Goal: Information Seeking & Learning: Find specific page/section

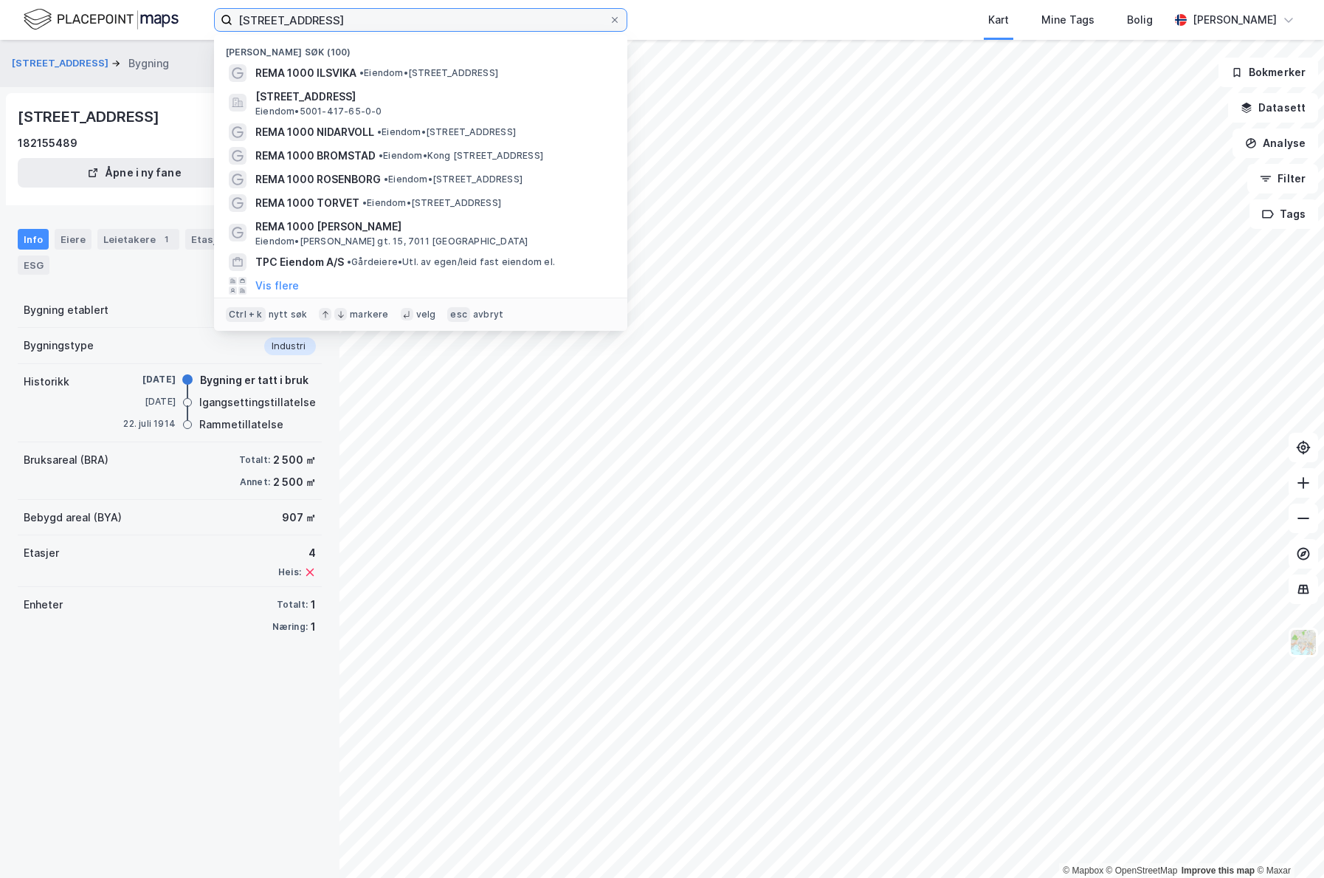
drag, startPoint x: 447, startPoint y: 17, endPoint x: -188, endPoint y: 33, distance: 635.1
click at [233, 31] on input "[STREET_ADDRESS]" at bounding box center [421, 20] width 376 height 22
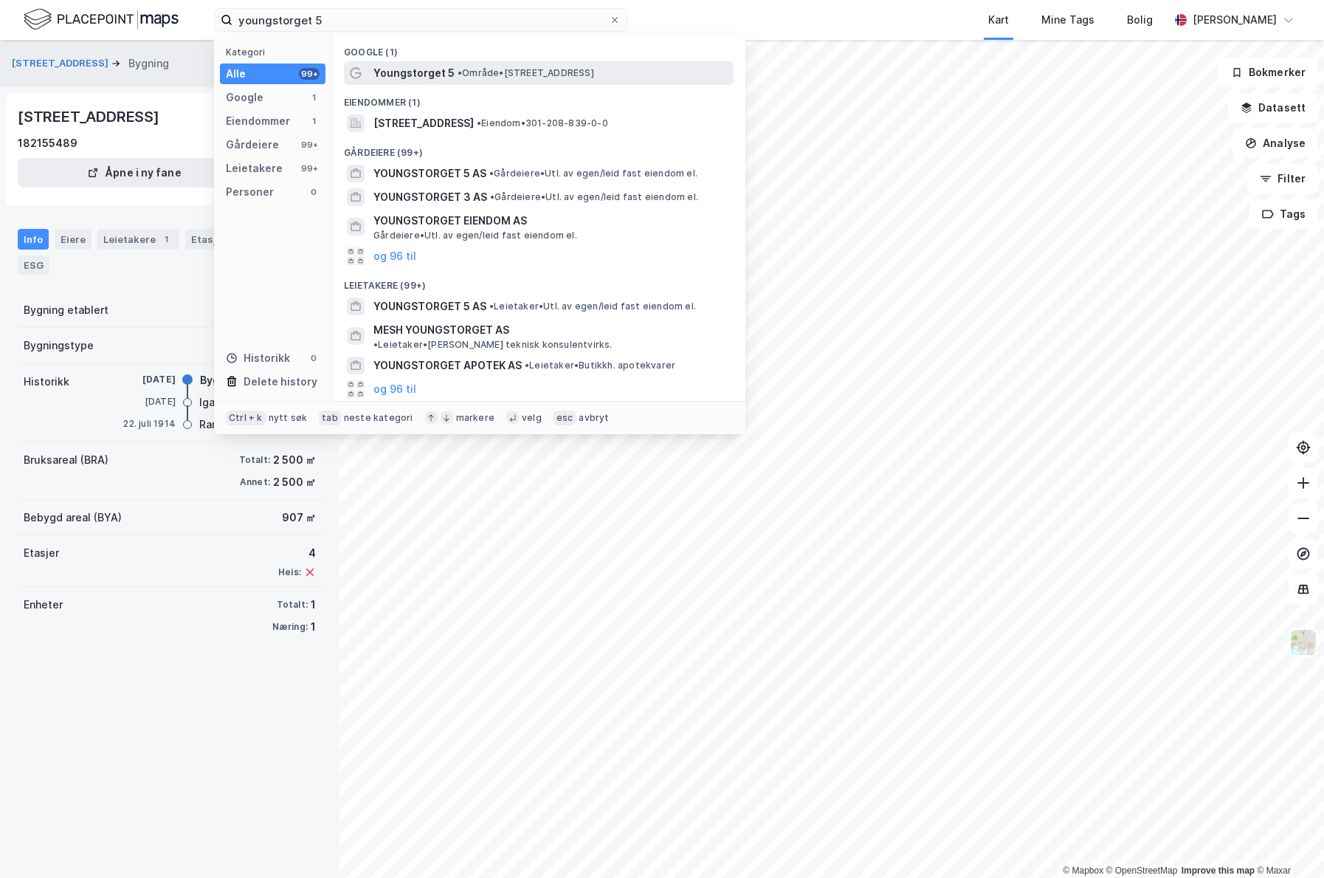
click at [555, 68] on span "• Område • [STREET_ADDRESS]" at bounding box center [526, 73] width 137 height 12
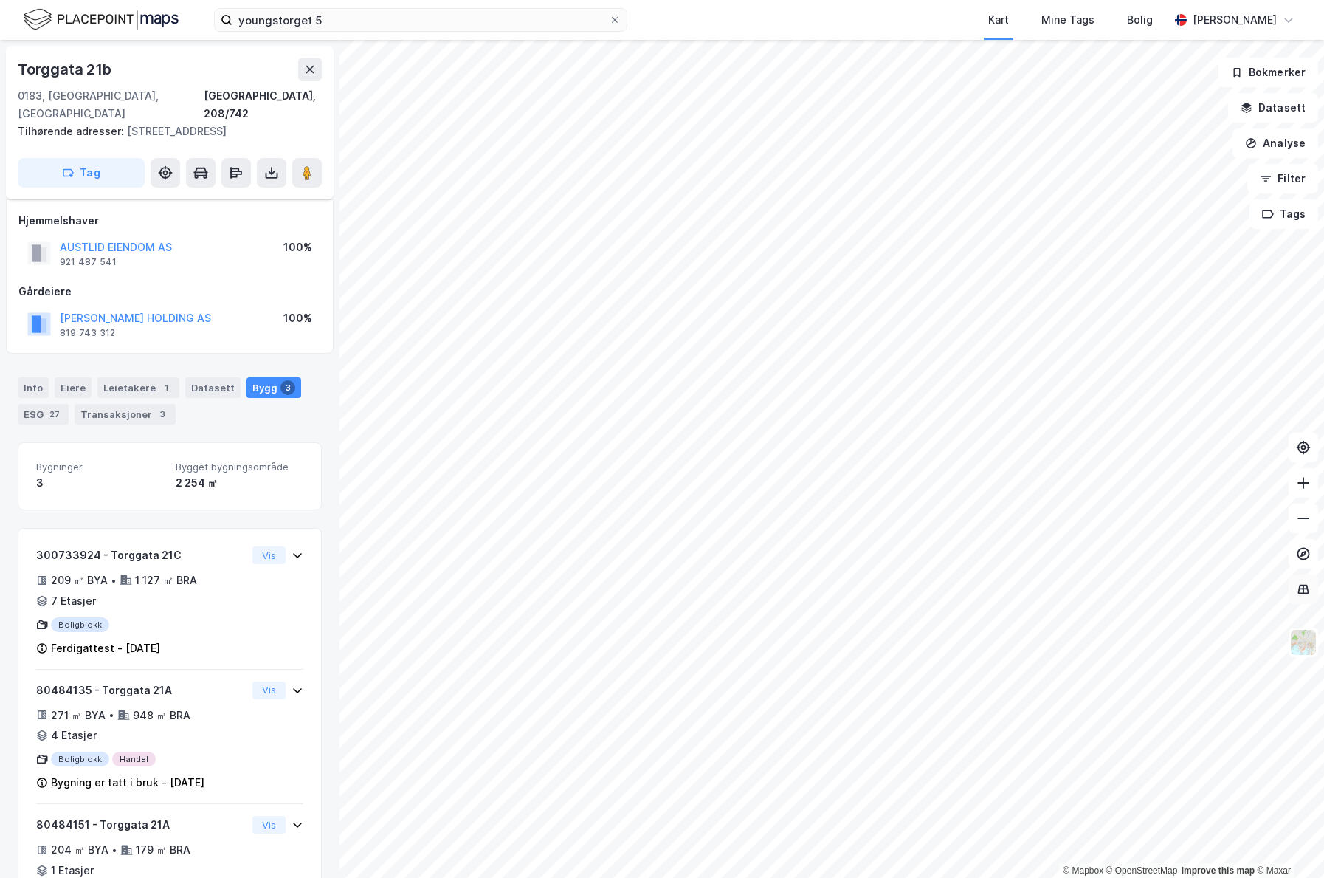
scroll to position [67, 0]
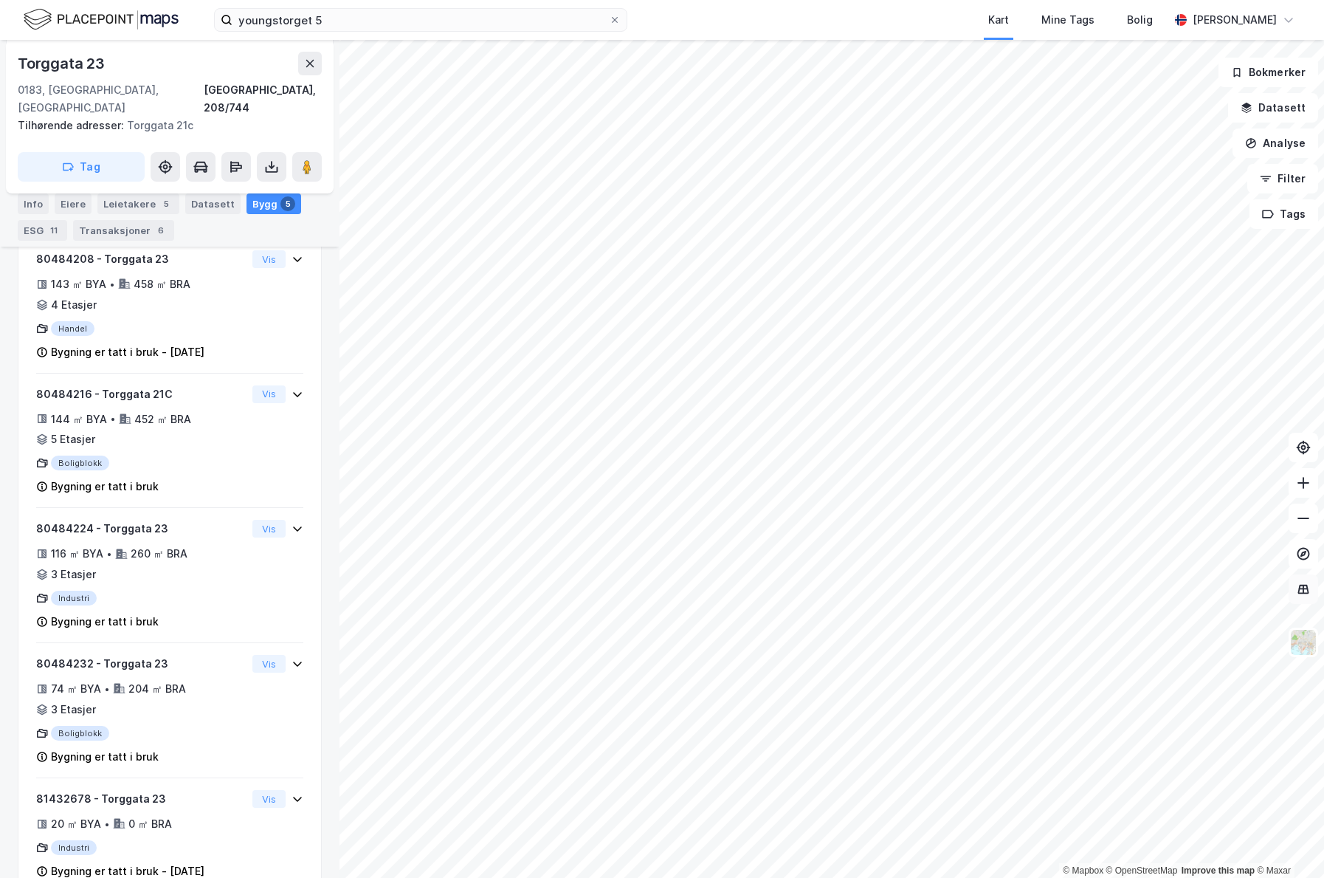
scroll to position [316, 0]
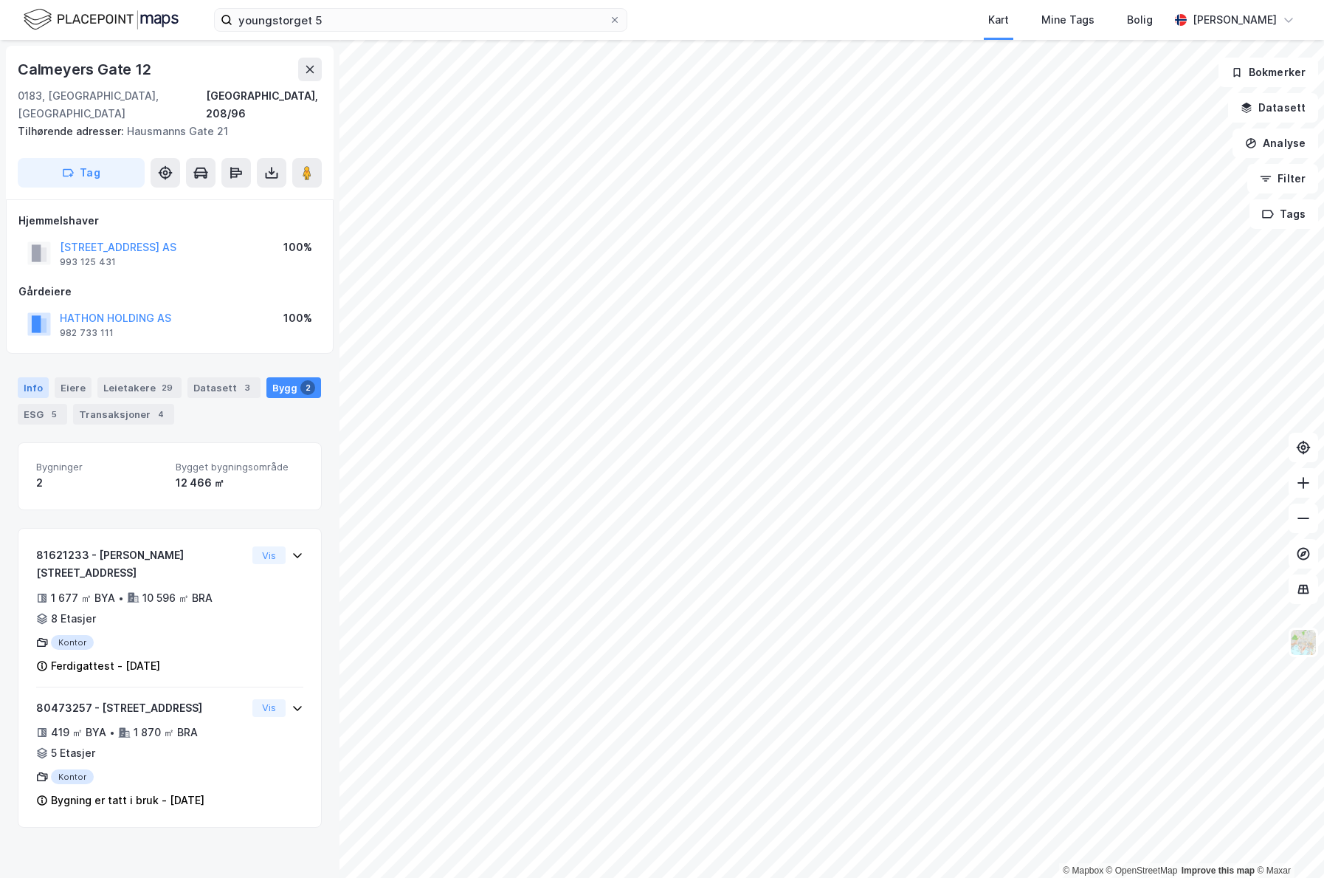
click at [41, 377] on div "Info" at bounding box center [33, 387] width 31 height 21
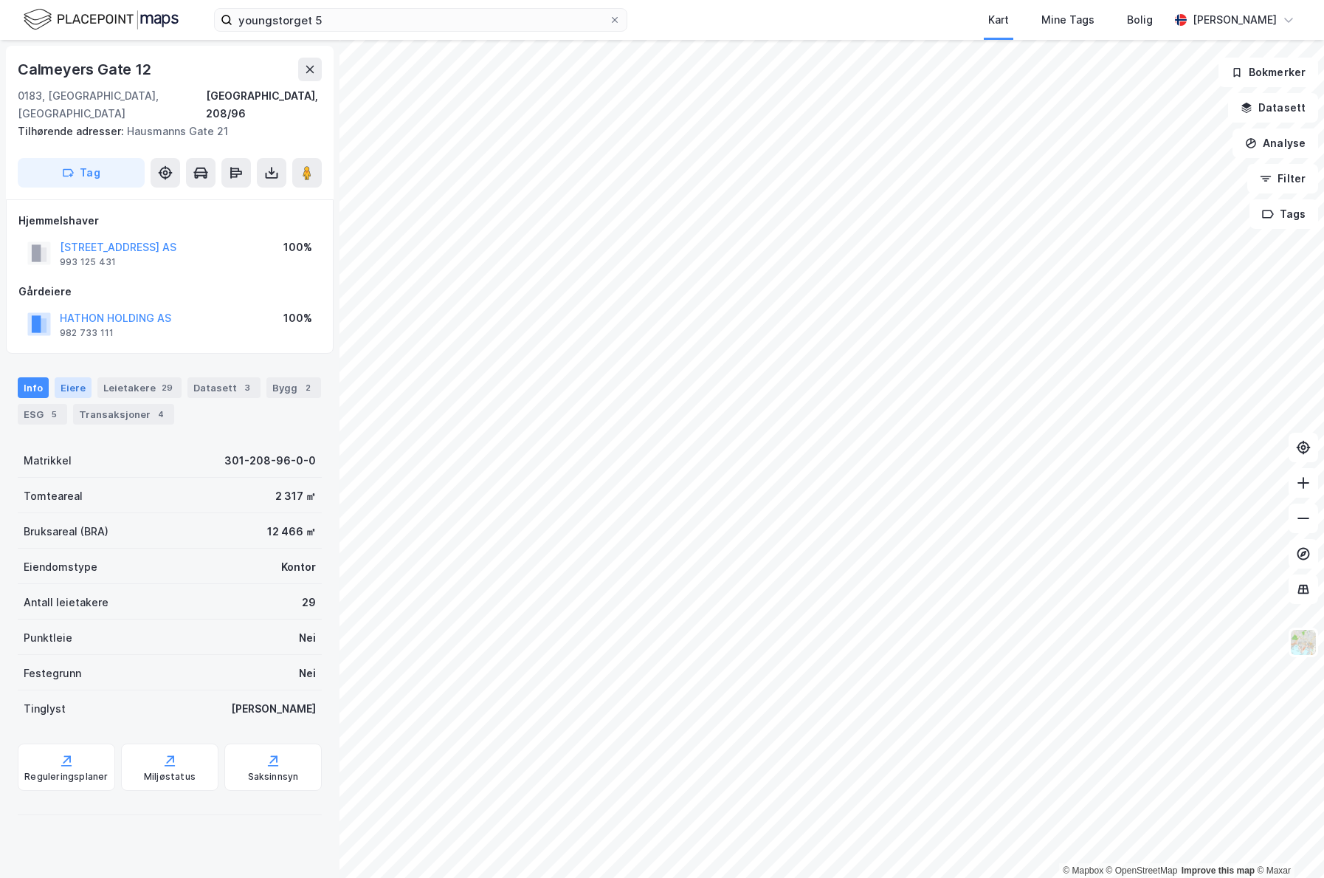
click at [63, 377] on div "Eiere" at bounding box center [73, 387] width 37 height 21
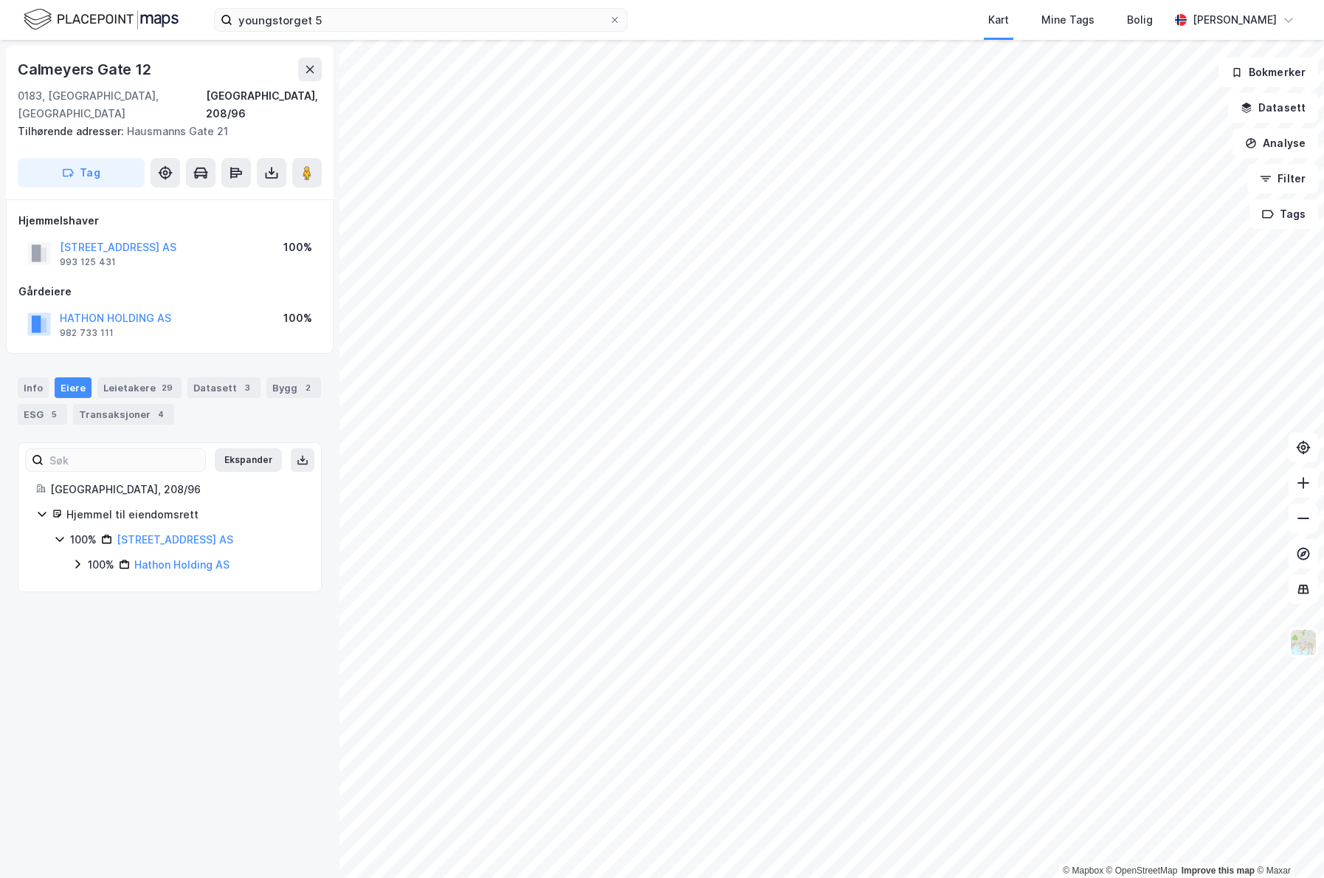
click at [80, 558] on icon at bounding box center [78, 564] width 12 height 12
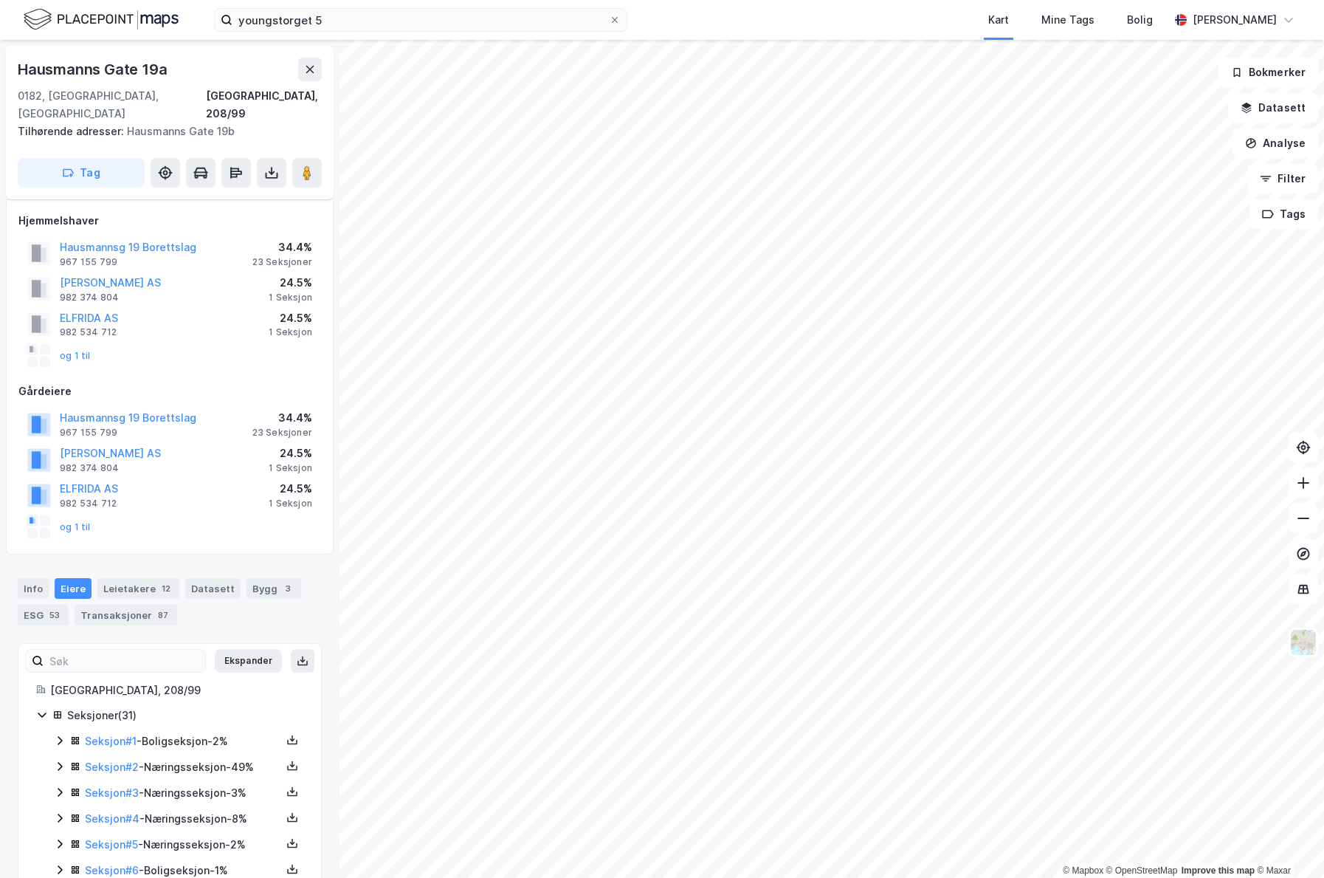
scroll to position [317, 0]
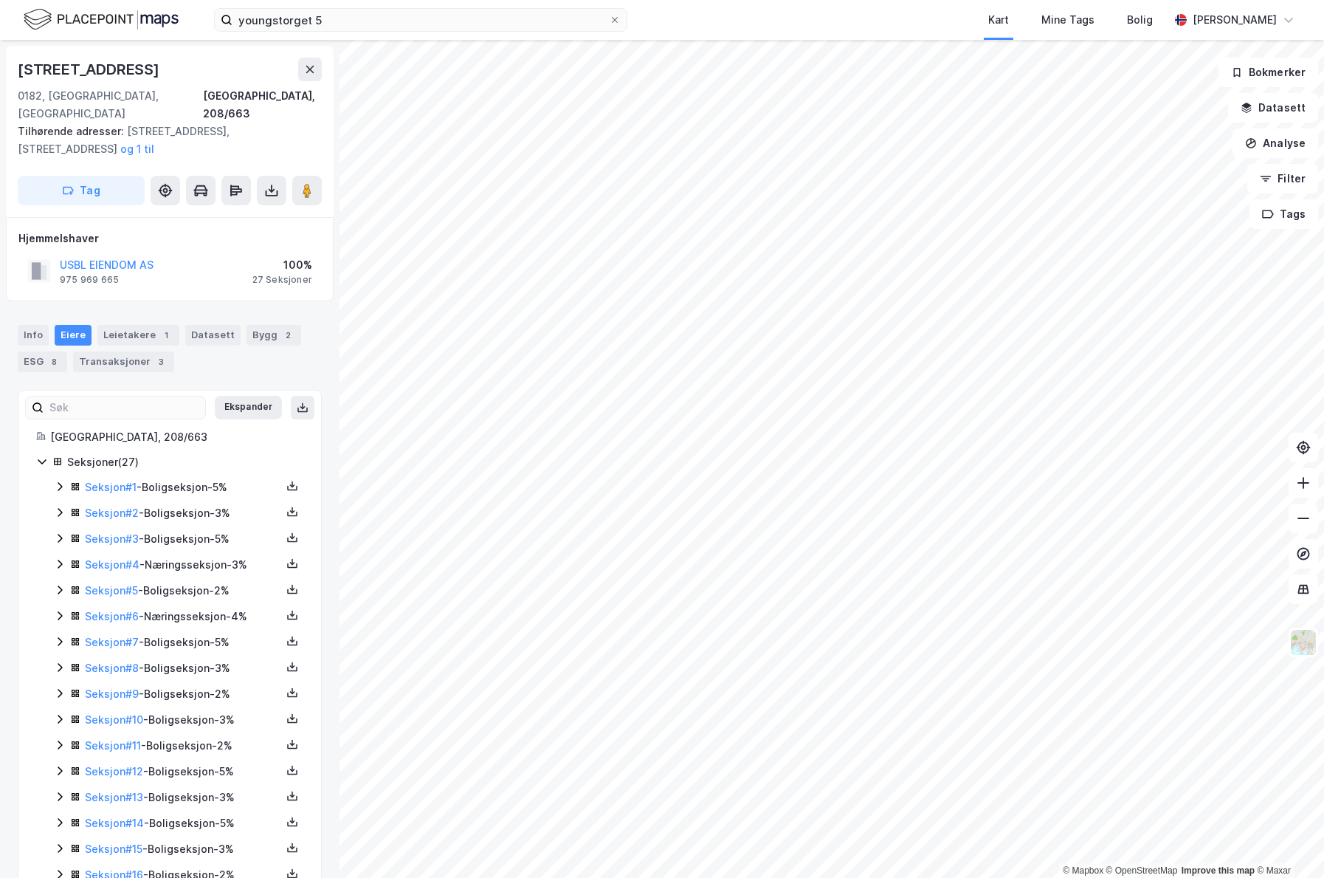
click at [60, 560] on icon at bounding box center [60, 564] width 4 height 9
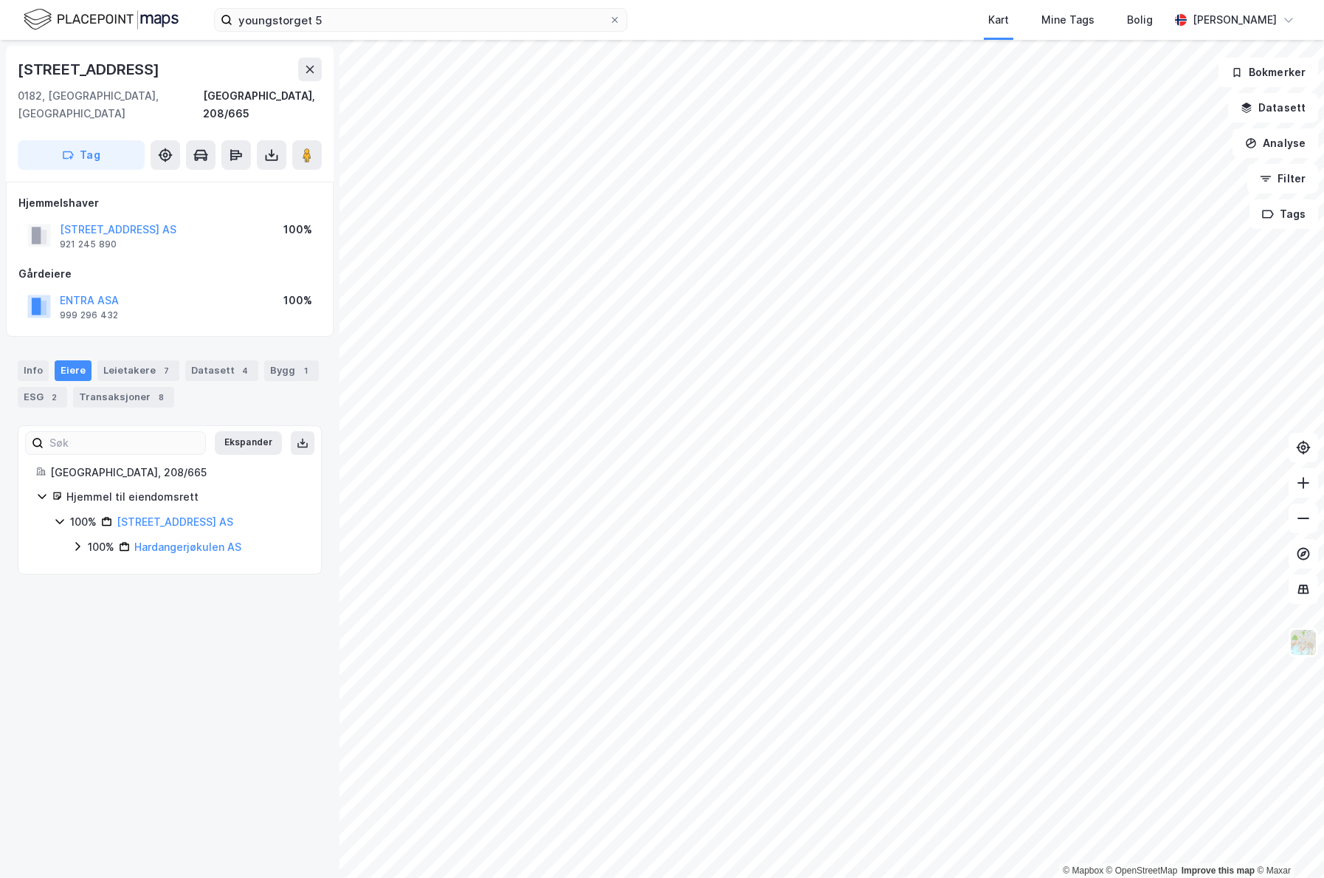
click at [78, 543] on icon at bounding box center [77, 547] width 4 height 9
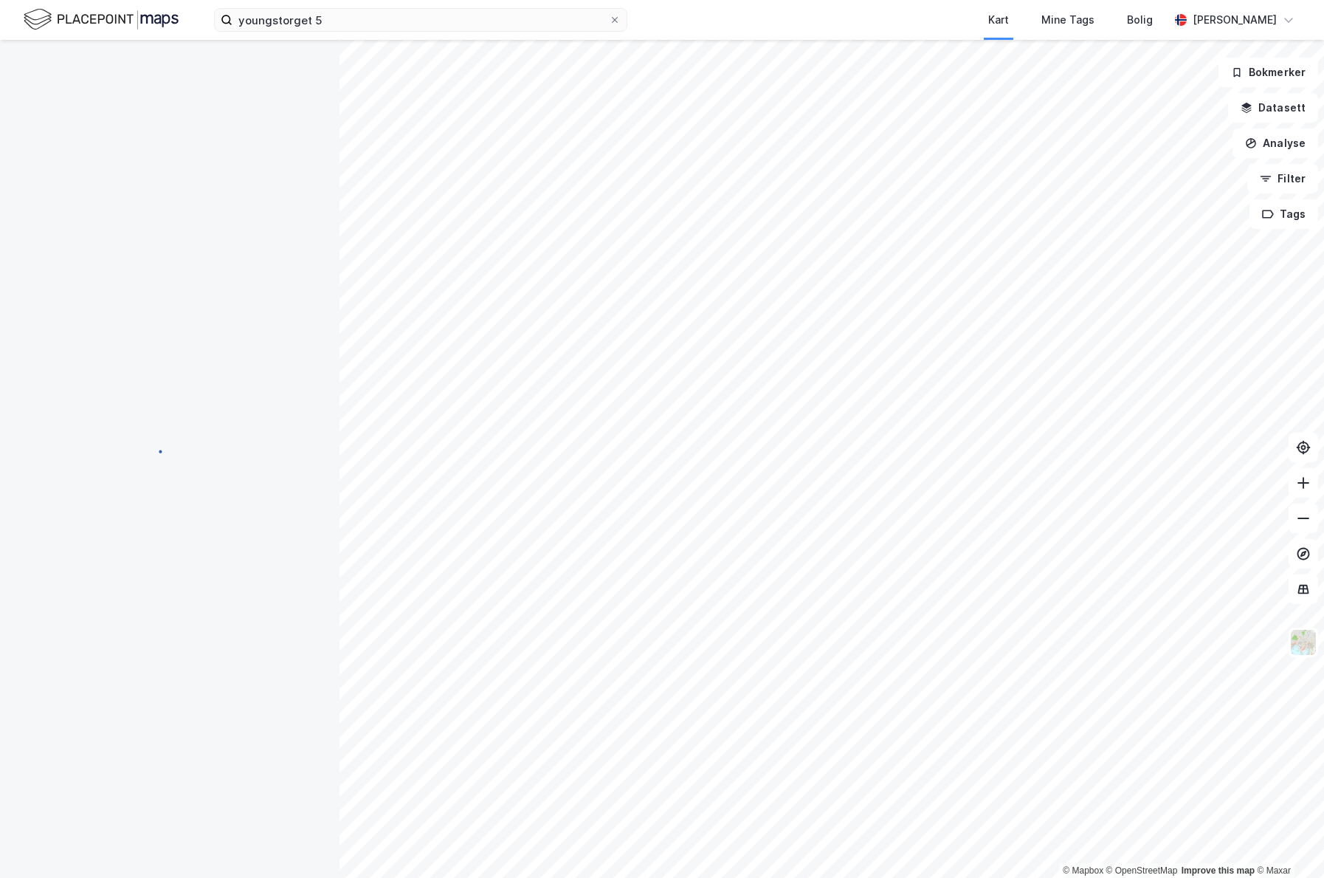
scroll to position [14, 0]
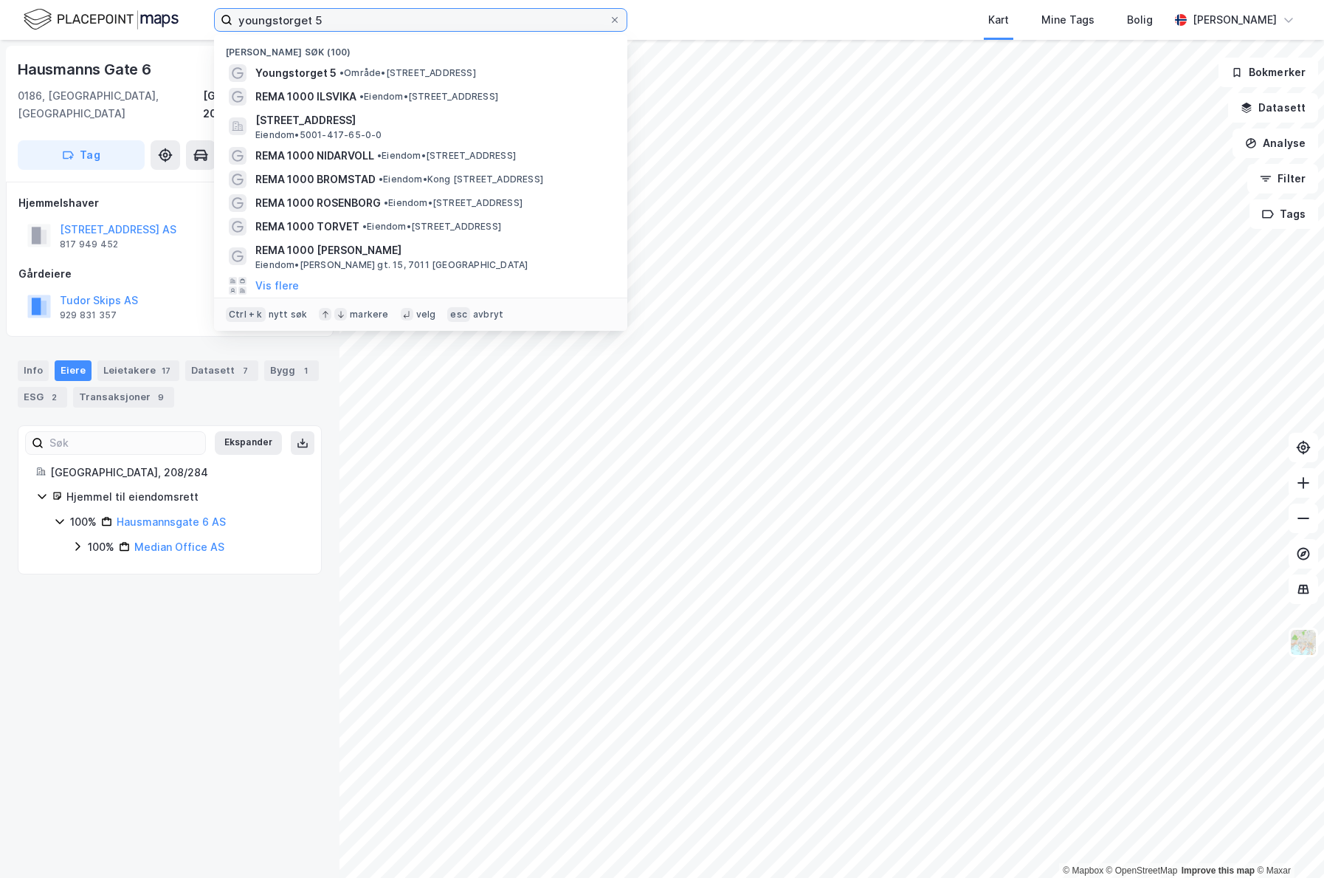
drag, startPoint x: 332, startPoint y: 28, endPoint x: -331, endPoint y: 28, distance: 662.9
click at [233, 28] on input "youngstorget 5" at bounding box center [421, 20] width 376 height 22
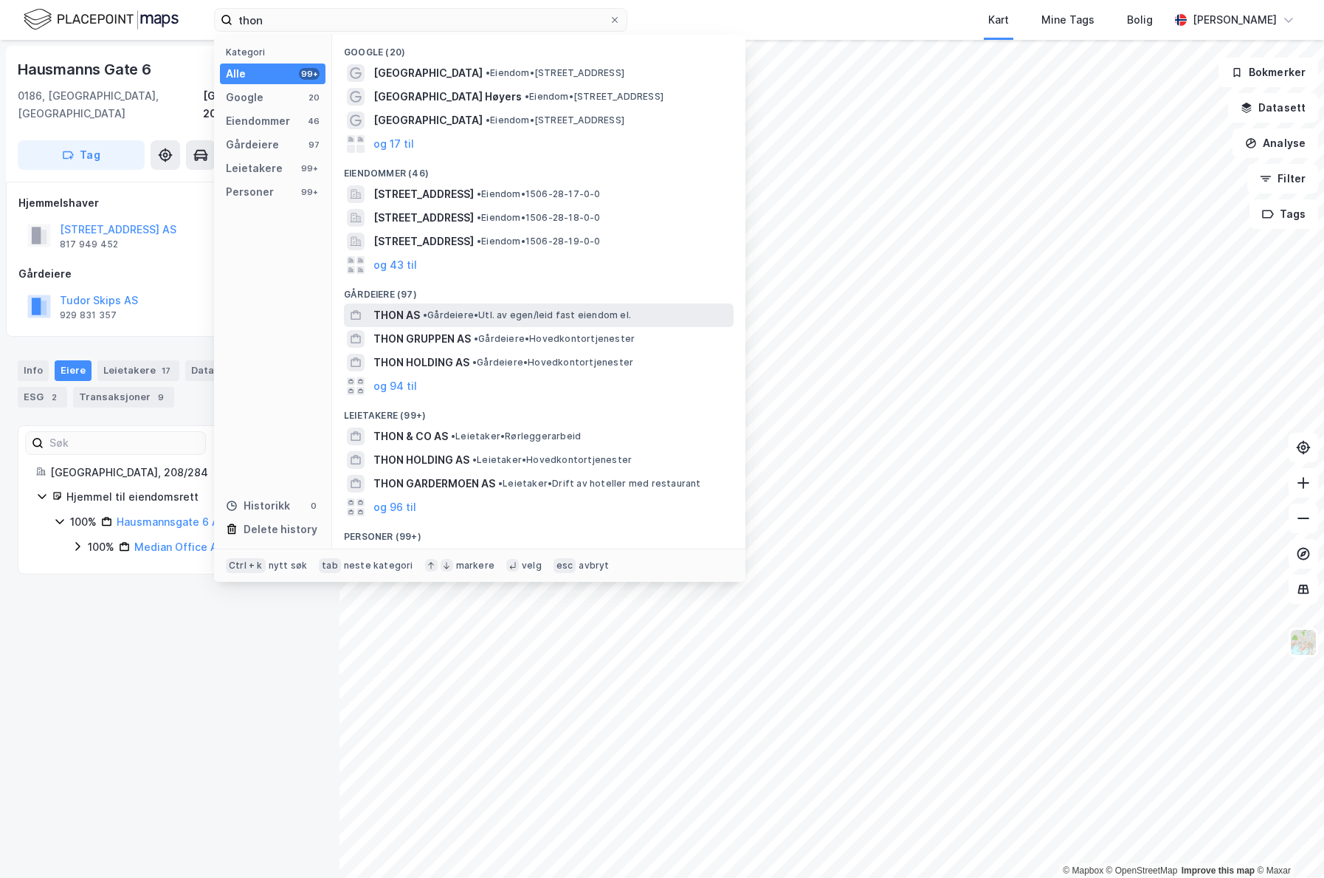
click at [500, 313] on span "• Gårdeiere • Utl. av egen/leid fast eiendom el." at bounding box center [527, 315] width 208 height 12
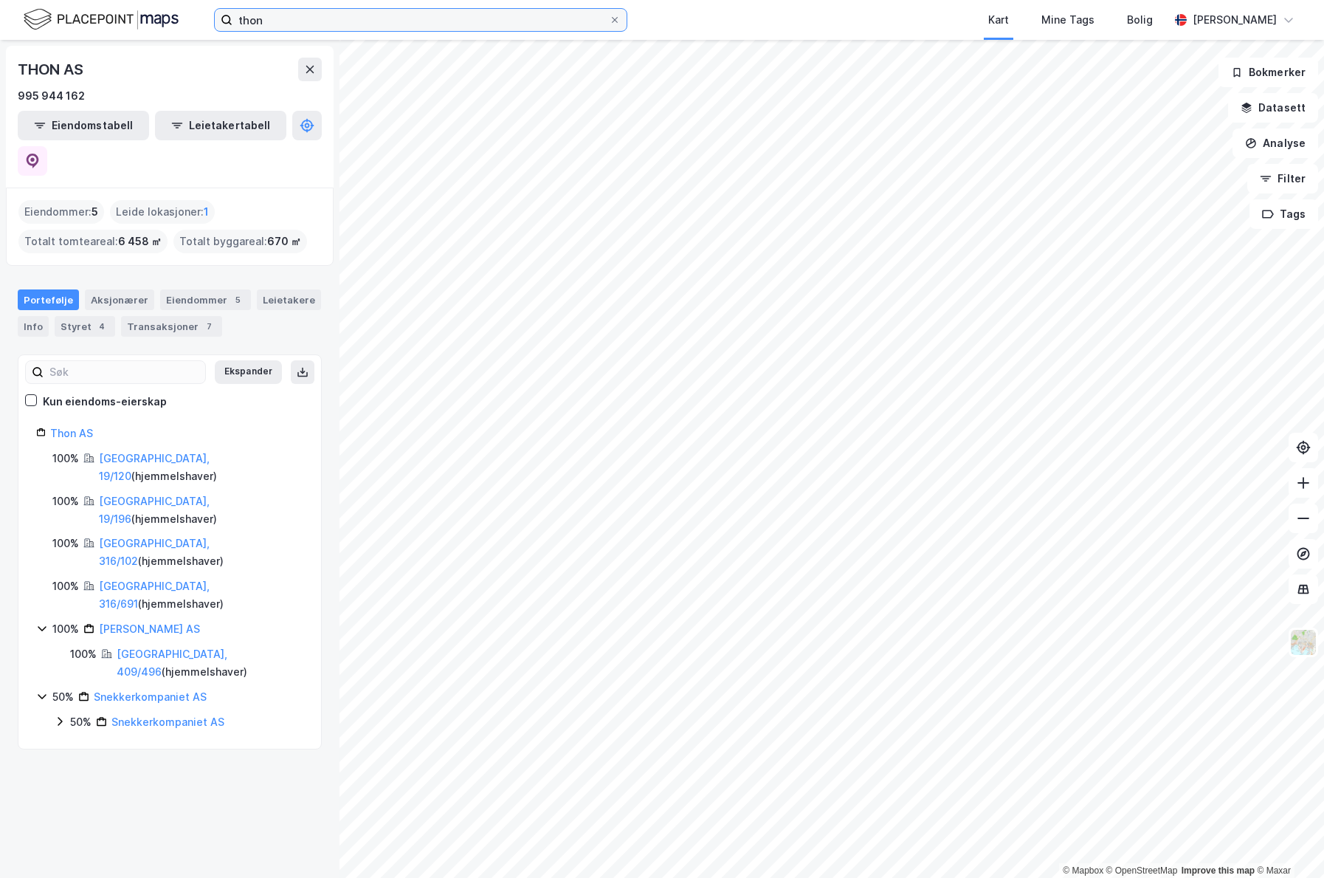
click at [293, 26] on input "thon" at bounding box center [421, 20] width 376 height 22
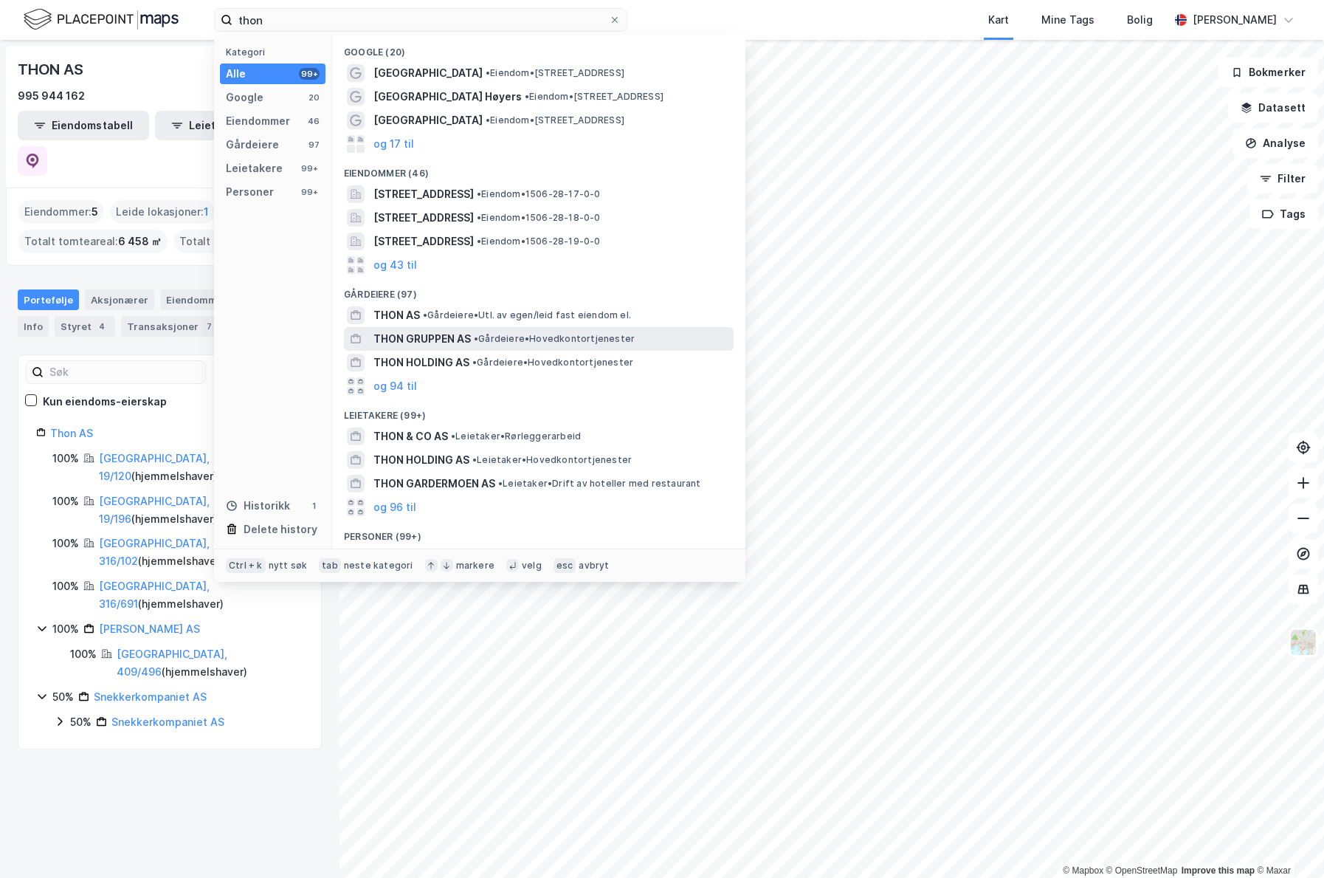
click at [513, 339] on span "• Gårdeiere • Hovedkontortjenester" at bounding box center [554, 339] width 161 height 12
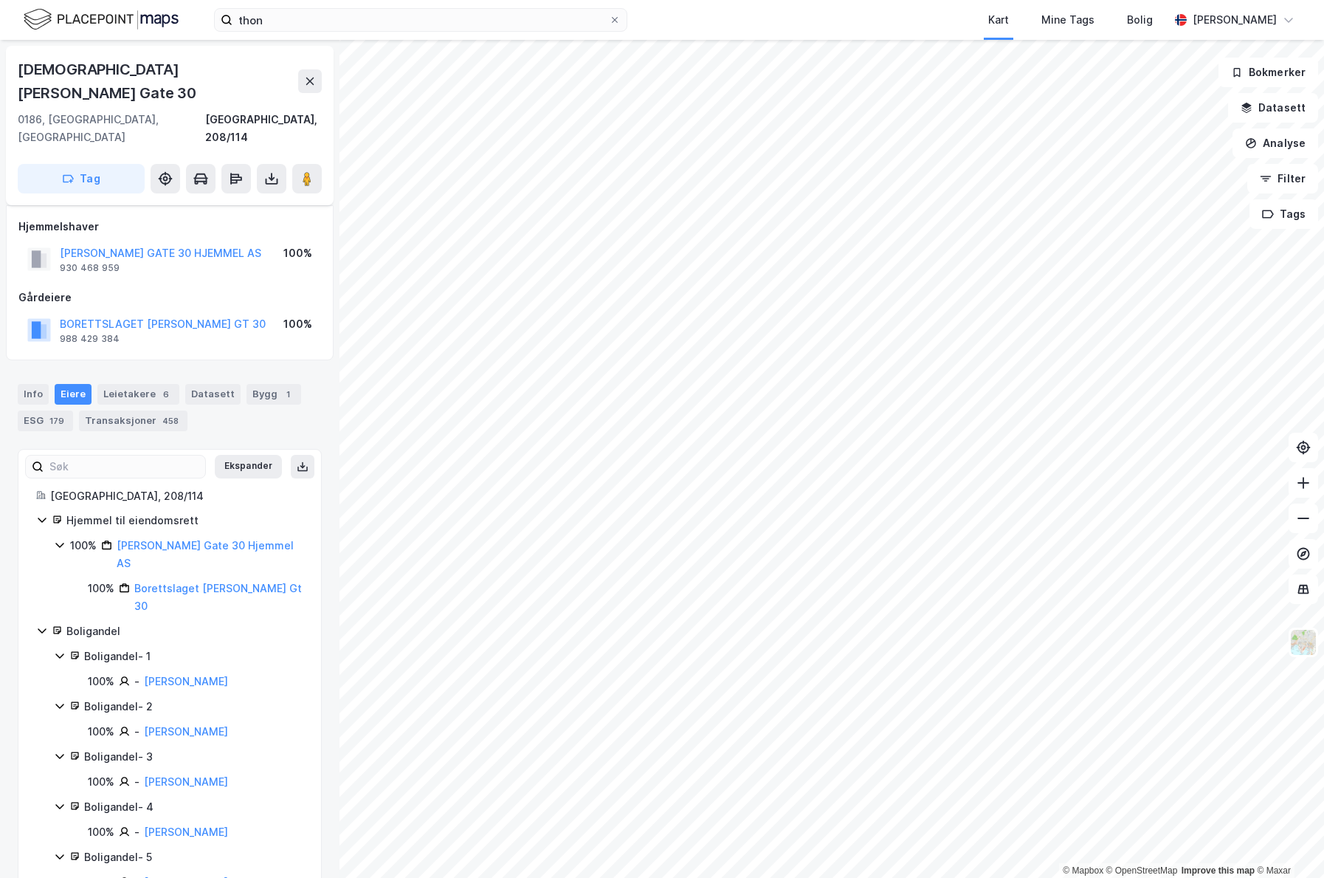
scroll to position [14, 0]
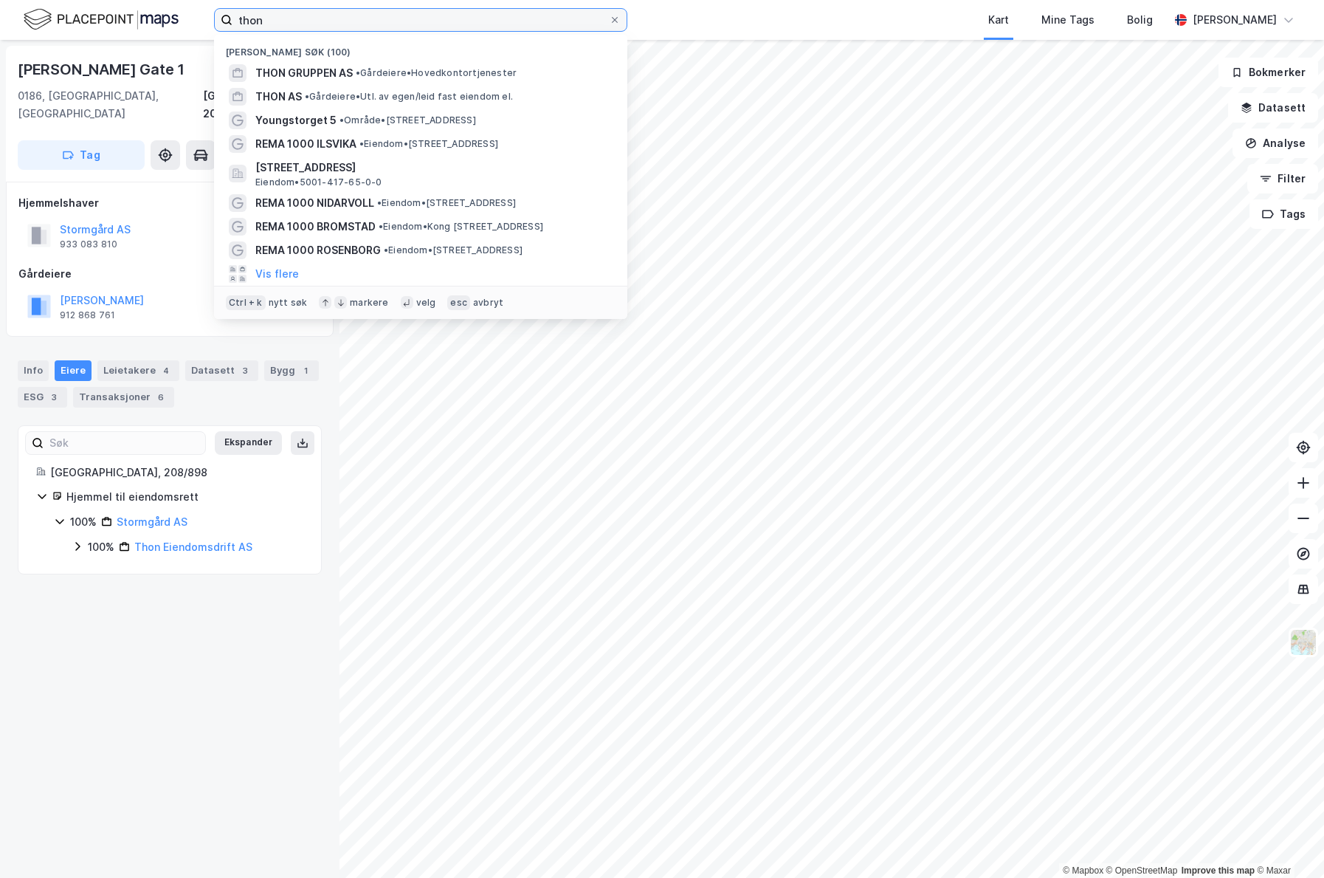
drag, startPoint x: 215, startPoint y: 16, endPoint x: -93, endPoint y: -7, distance: 308.7
click at [233, 9] on input "thon" at bounding box center [421, 20] width 376 height 22
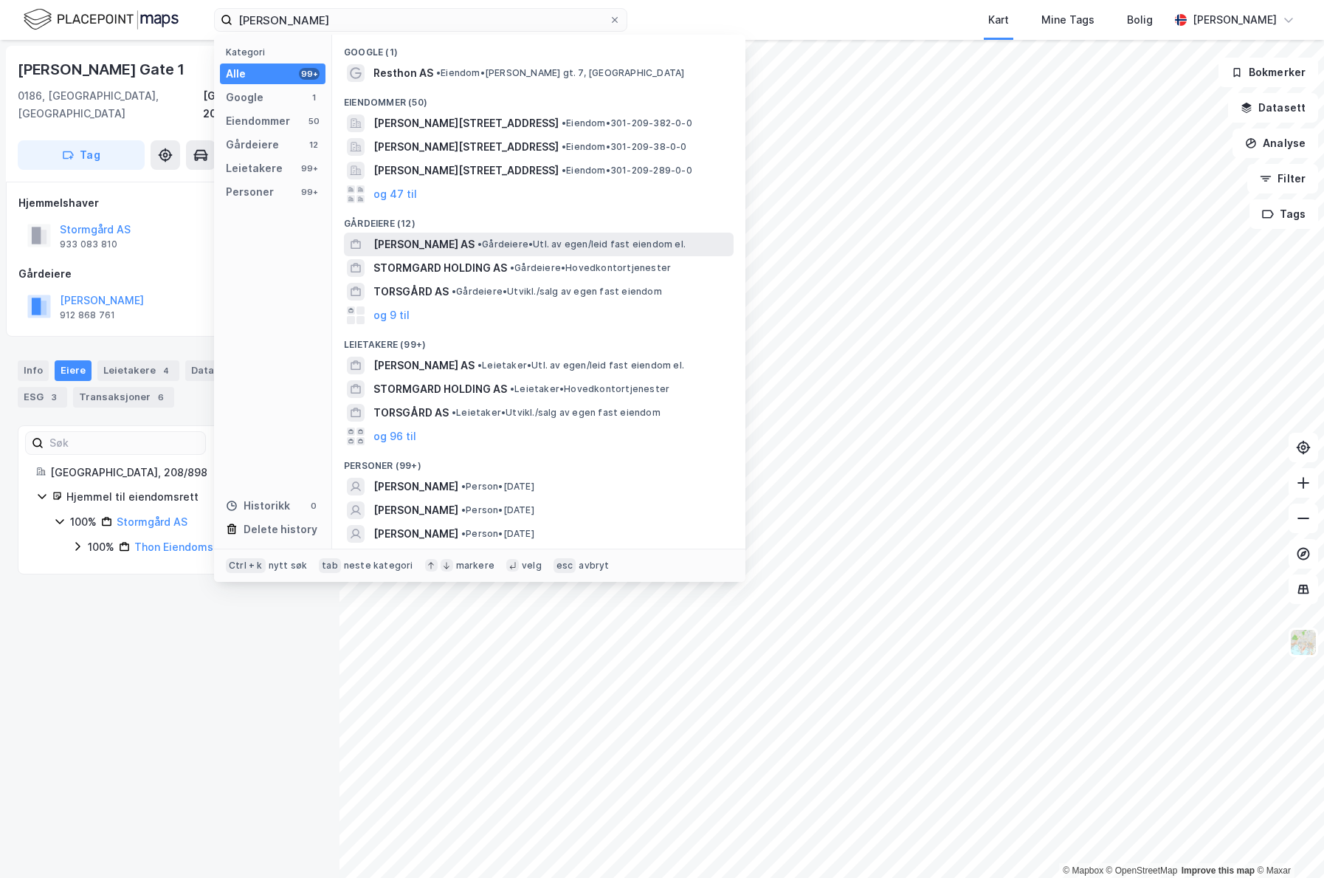
click at [455, 248] on span "[PERSON_NAME] AS" at bounding box center [424, 244] width 101 height 18
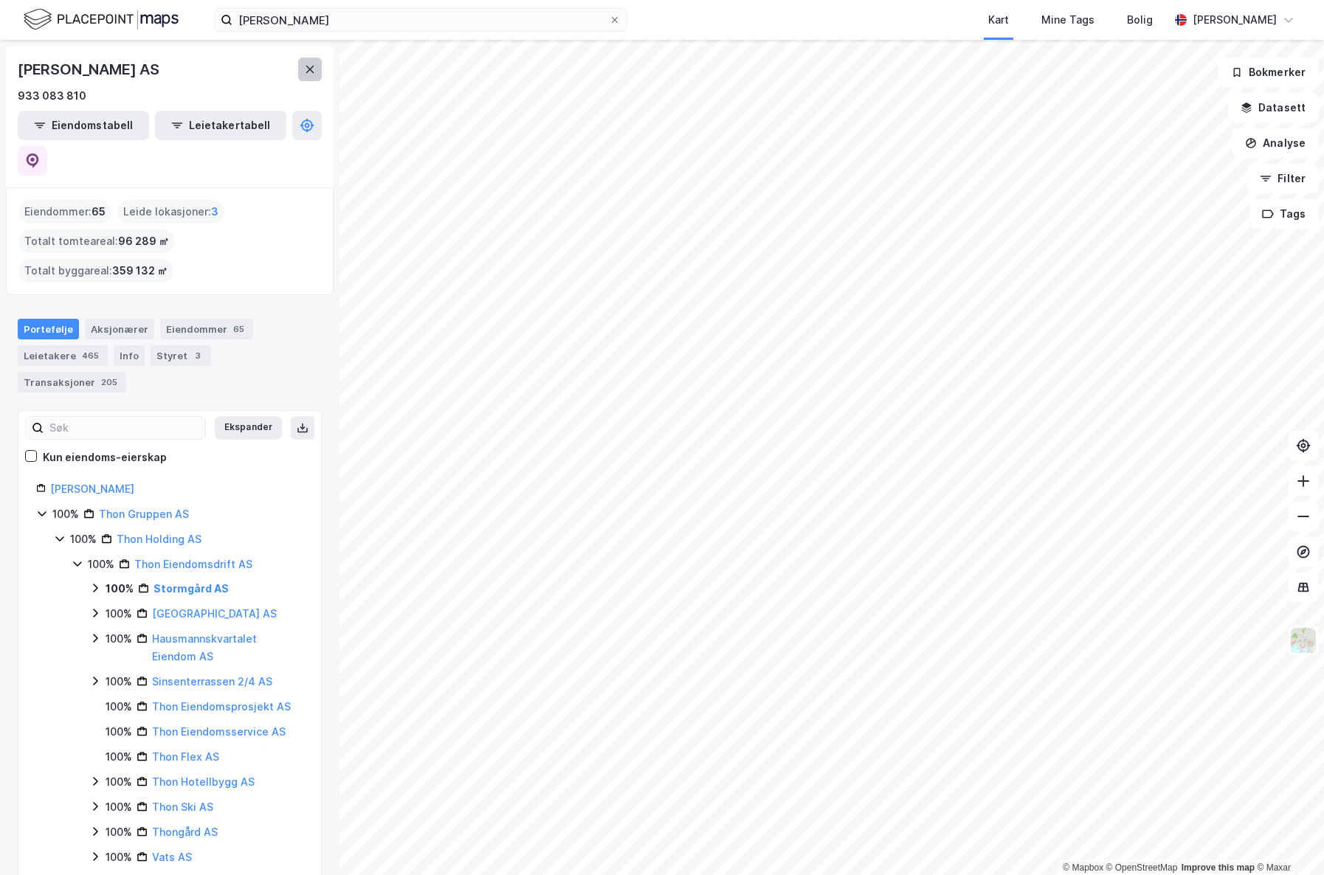
click at [301, 65] on button at bounding box center [310, 70] width 24 height 24
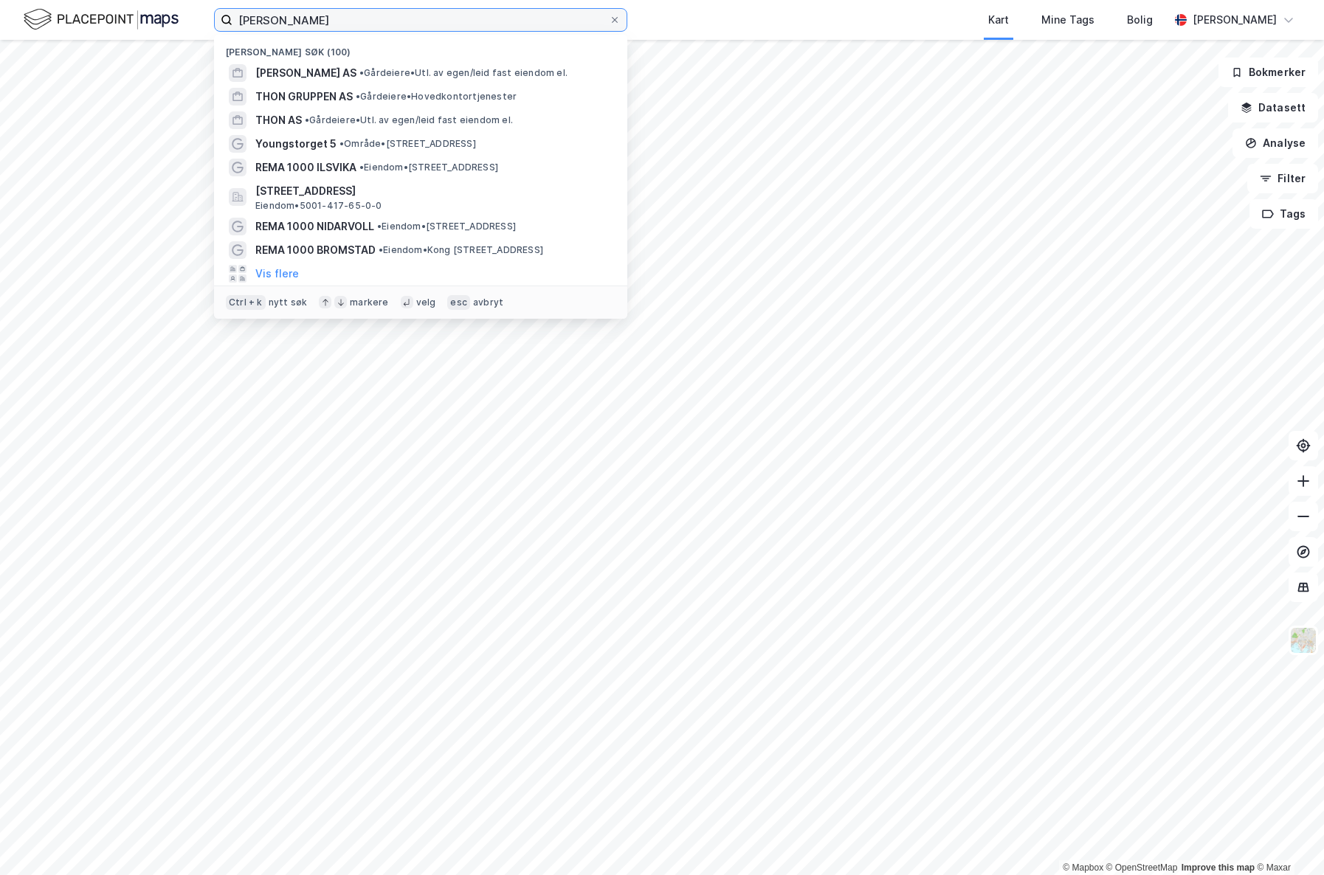
drag, startPoint x: 305, startPoint y: 15, endPoint x: -16, endPoint y: -21, distance: 323.1
click at [233, 9] on input "[PERSON_NAME]" at bounding box center [421, 20] width 376 height 22
type input "s"
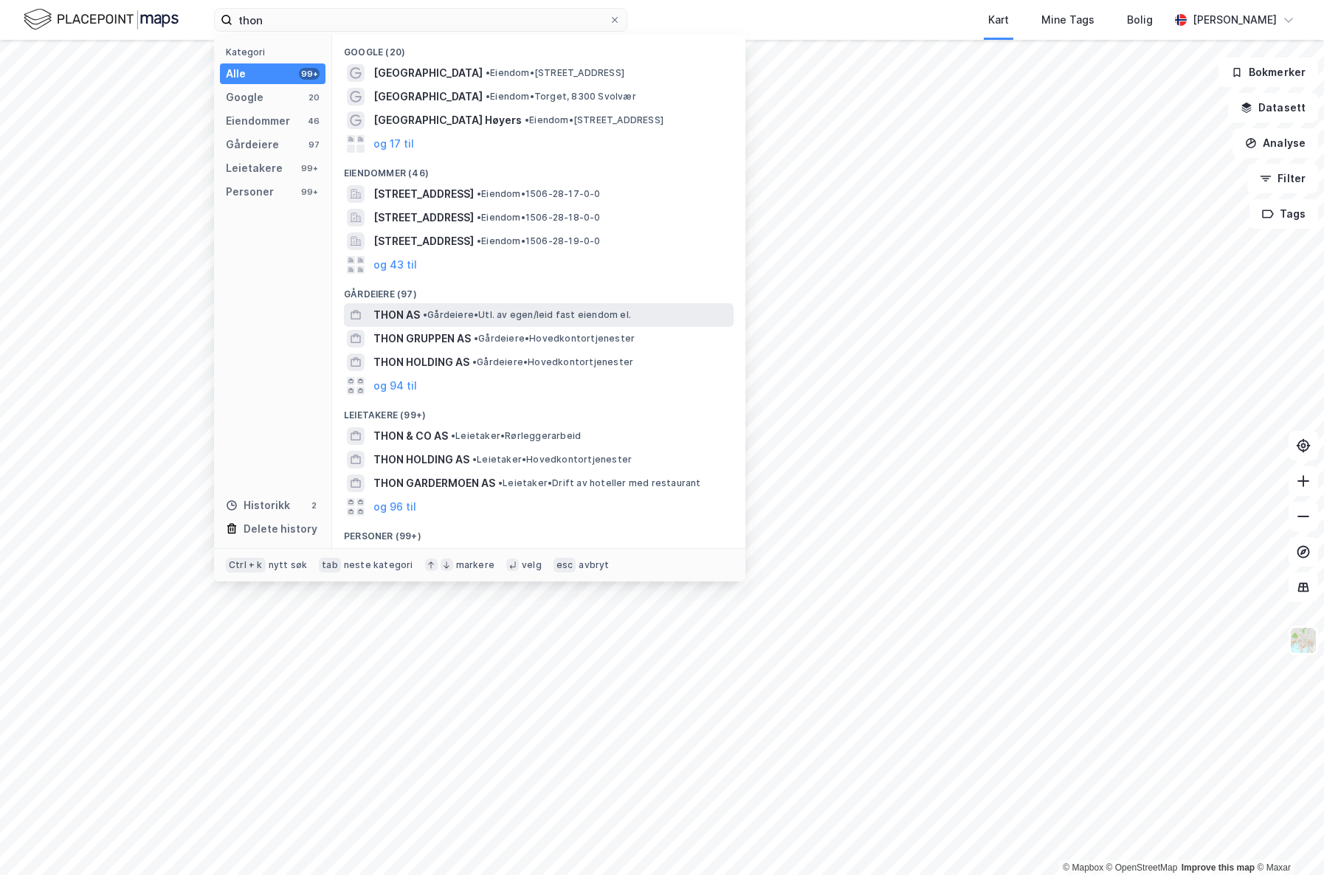
click at [558, 306] on div "THON AS • Gårdeiere • Utl. av egen/leid fast eiendom el." at bounding box center [552, 315] width 357 height 18
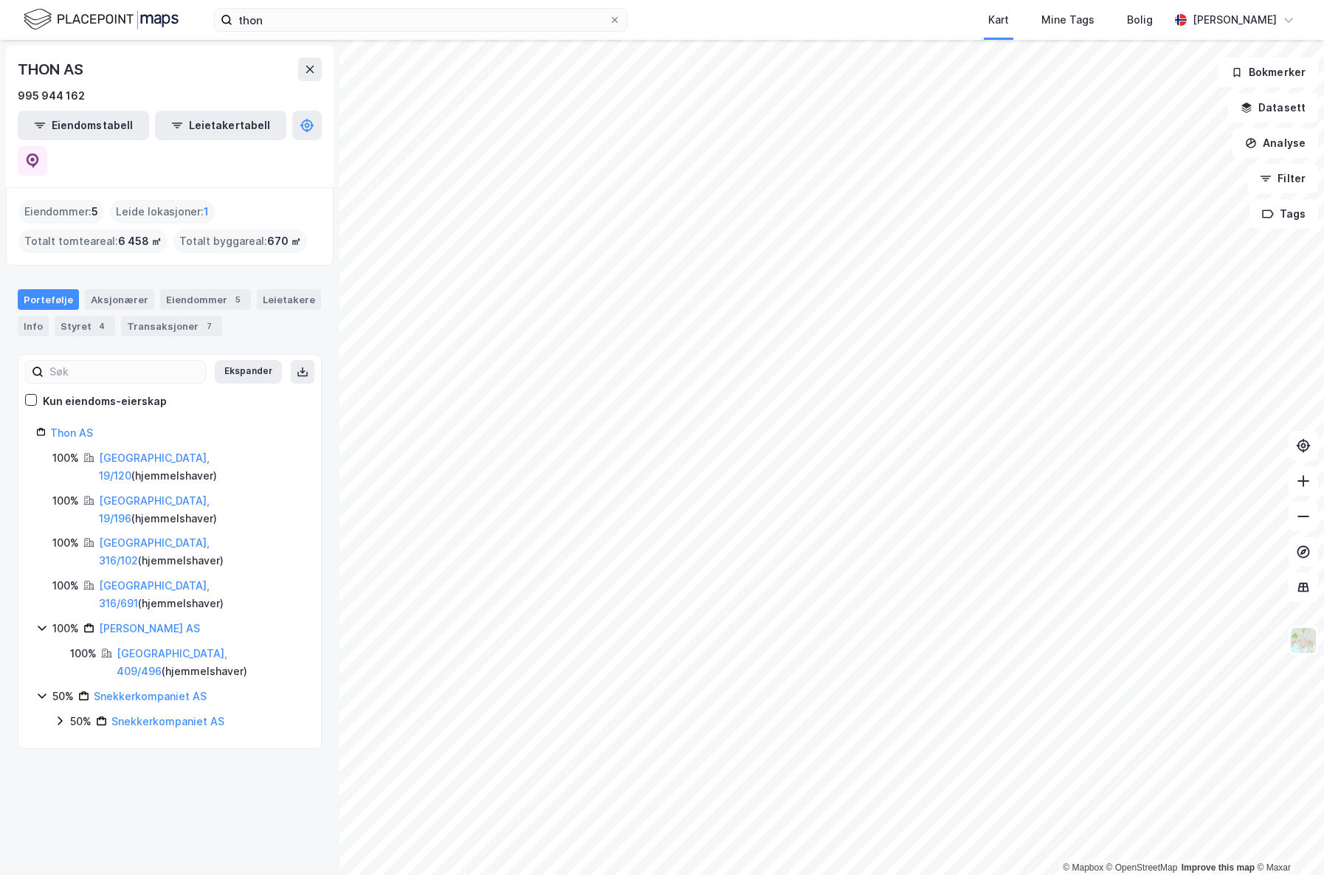
click at [326, 76] on div "THON AS 995 944 162 Eiendomstabell Leietakertabell" at bounding box center [170, 117] width 328 height 142
click at [311, 70] on icon at bounding box center [310, 69] width 8 height 7
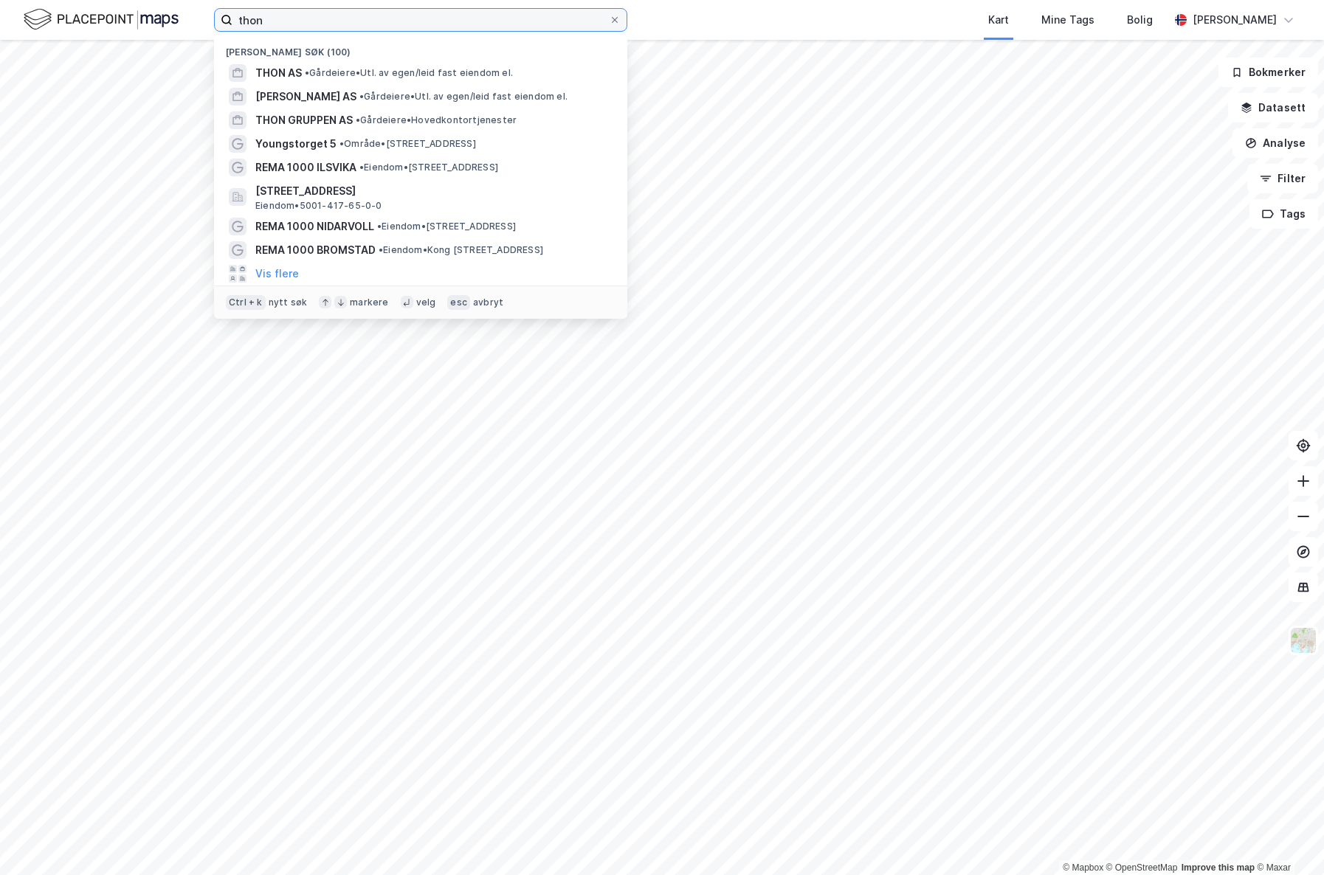
drag, startPoint x: 292, startPoint y: 26, endPoint x: 55, endPoint y: 19, distance: 237.1
click at [233, 19] on input "thon" at bounding box center [421, 20] width 376 height 22
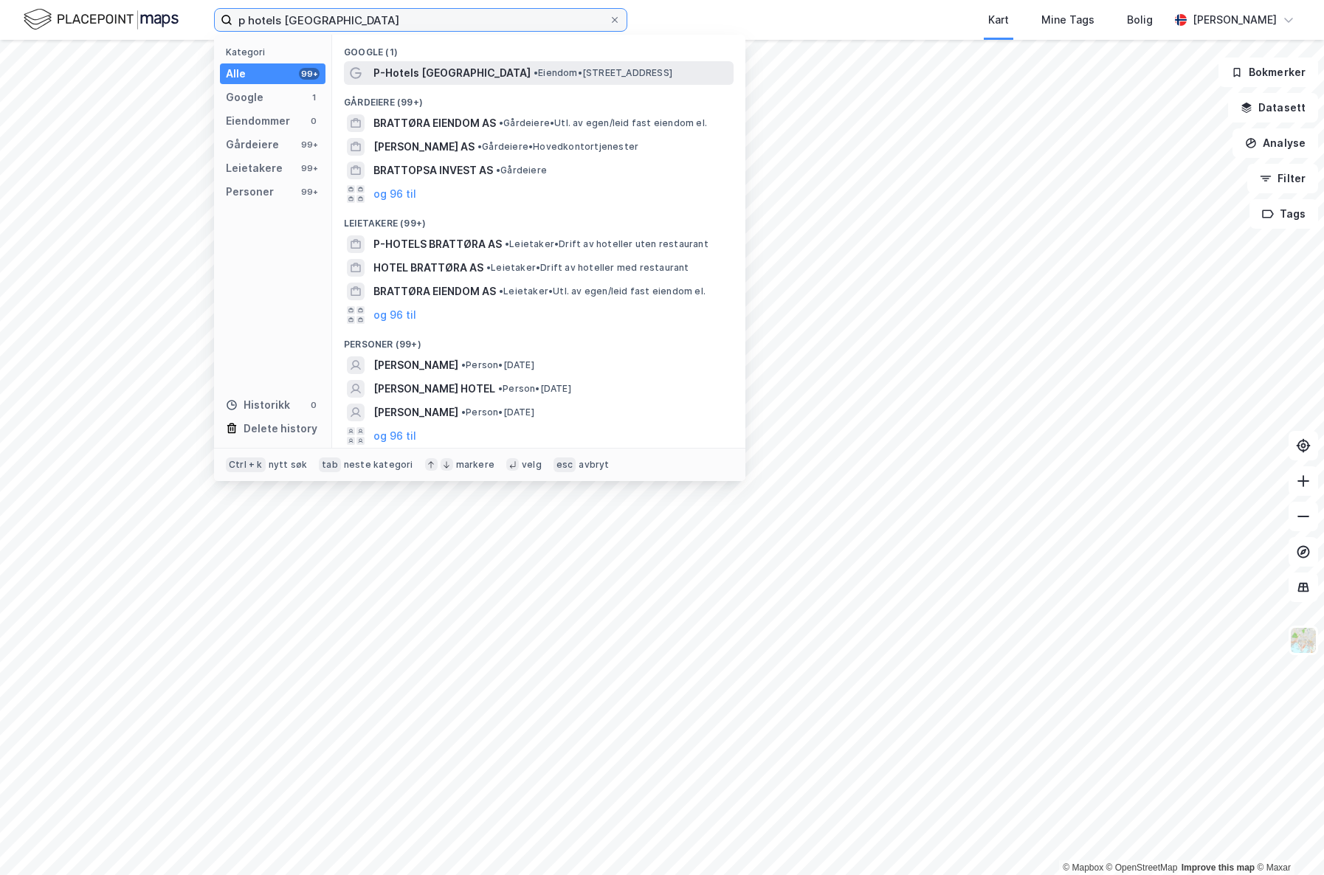
type input "p hotels [GEOGRAPHIC_DATA]"
click at [458, 69] on span "P-Hotels [GEOGRAPHIC_DATA]" at bounding box center [452, 73] width 157 height 18
